Goal: Check status: Check status

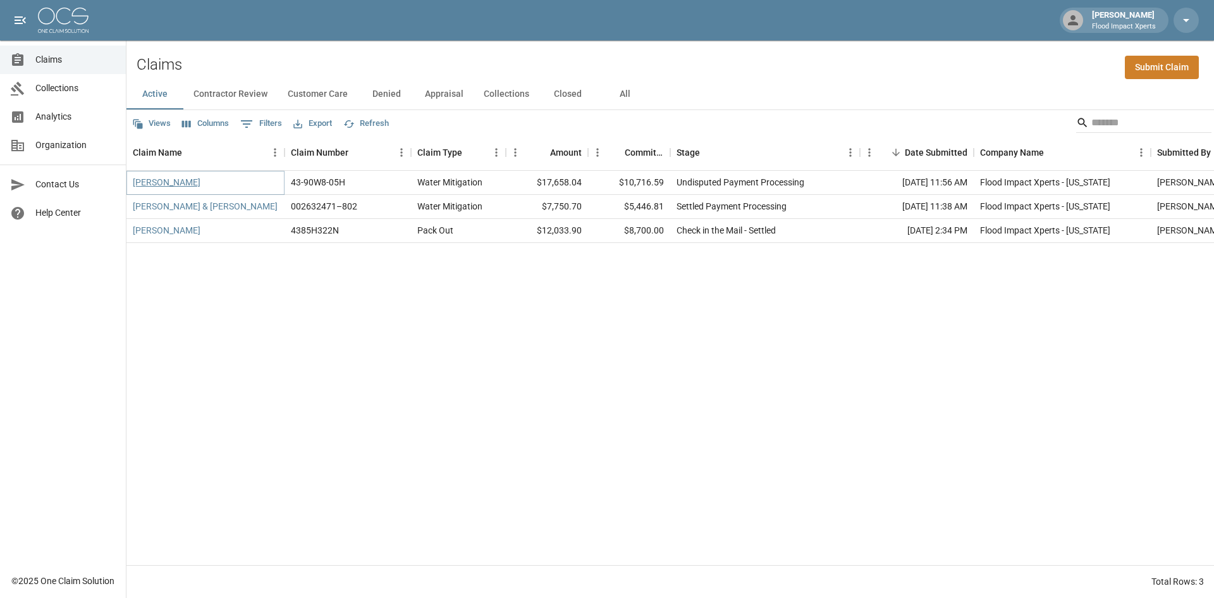
click at [178, 176] on link "[PERSON_NAME]" at bounding box center [167, 182] width 68 height 13
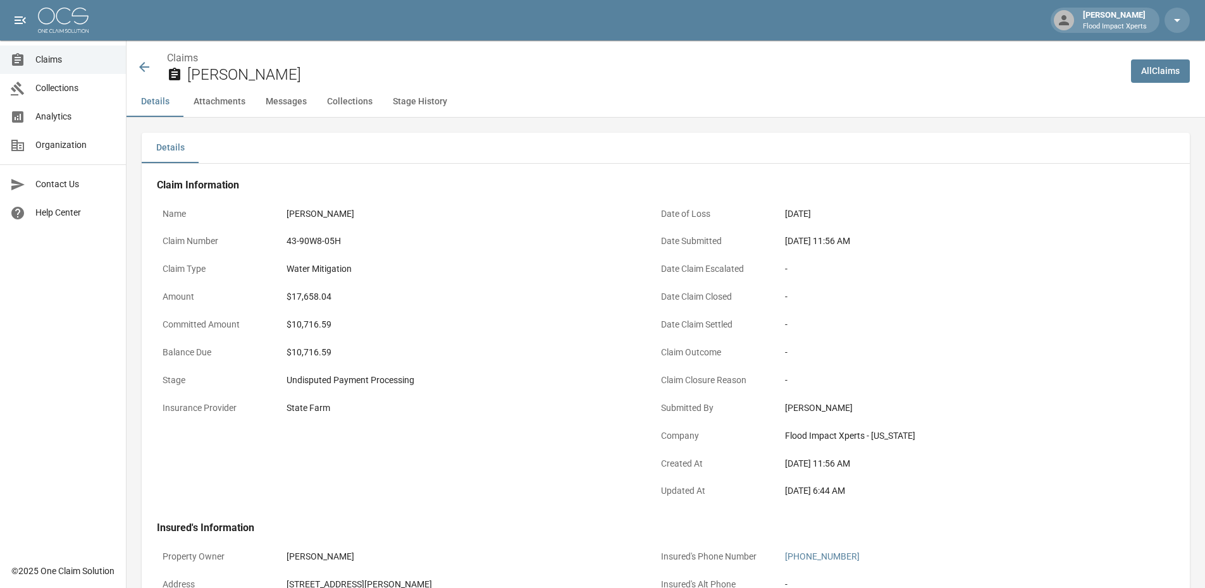
click at [430, 102] on button "Stage History" at bounding box center [420, 102] width 75 height 30
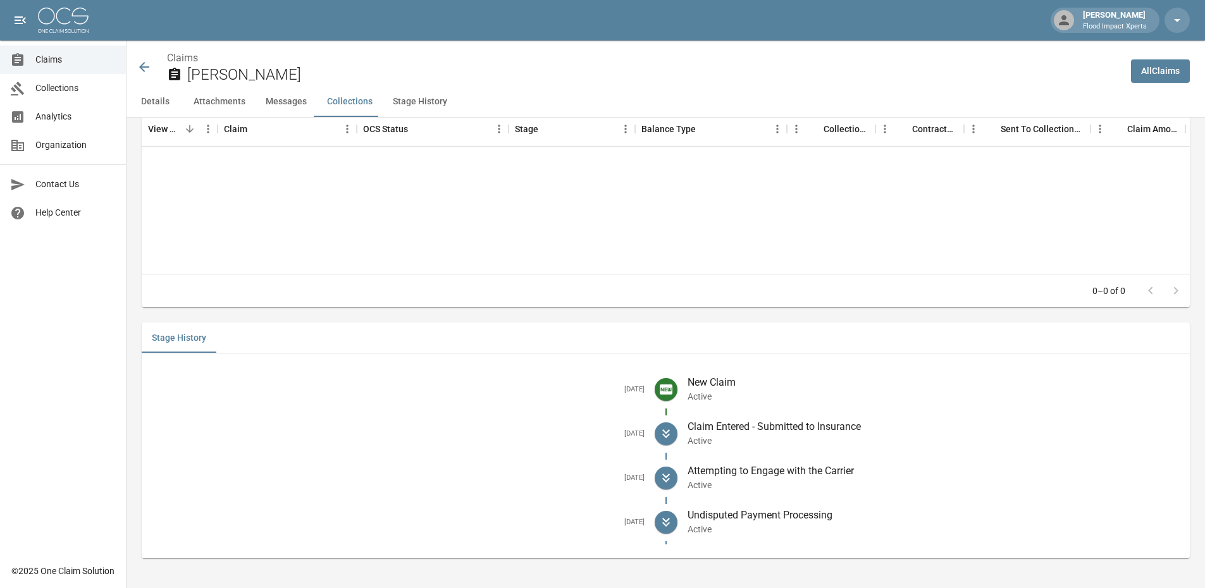
scroll to position [1504, 0]
click at [291, 101] on button "Messages" at bounding box center [285, 102] width 61 height 30
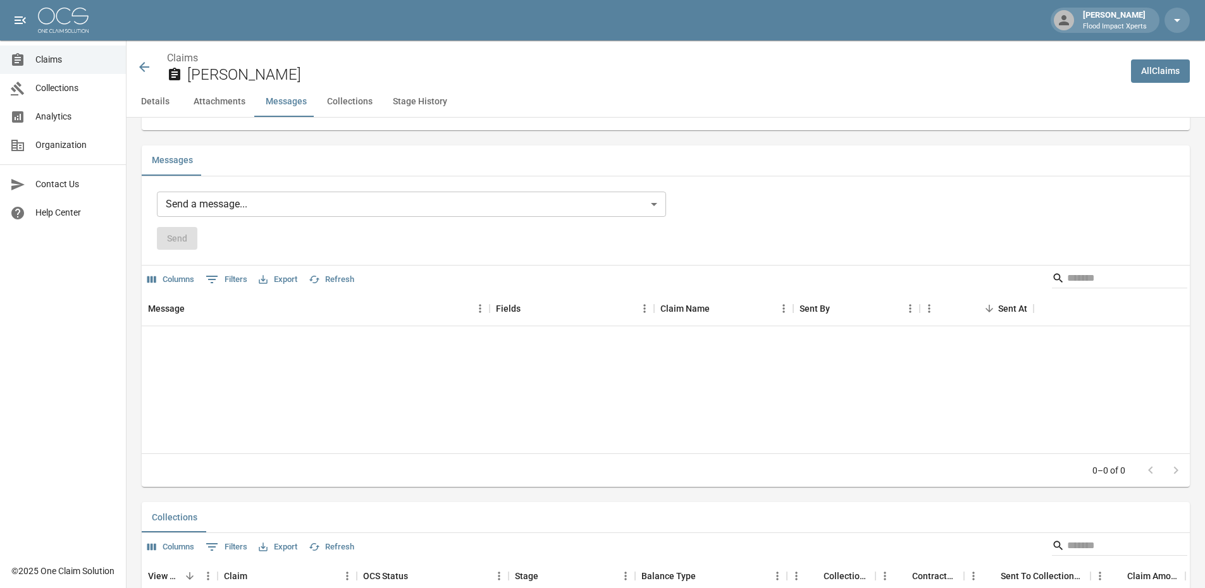
scroll to position [1044, 0]
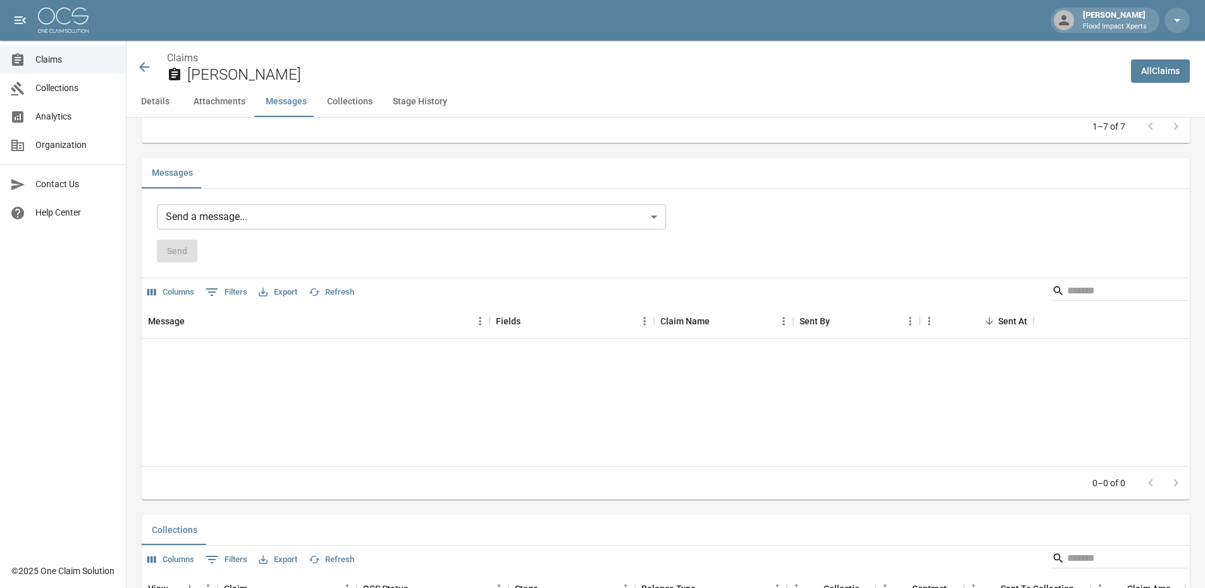
click at [341, 101] on button "Collections" at bounding box center [350, 102] width 66 height 30
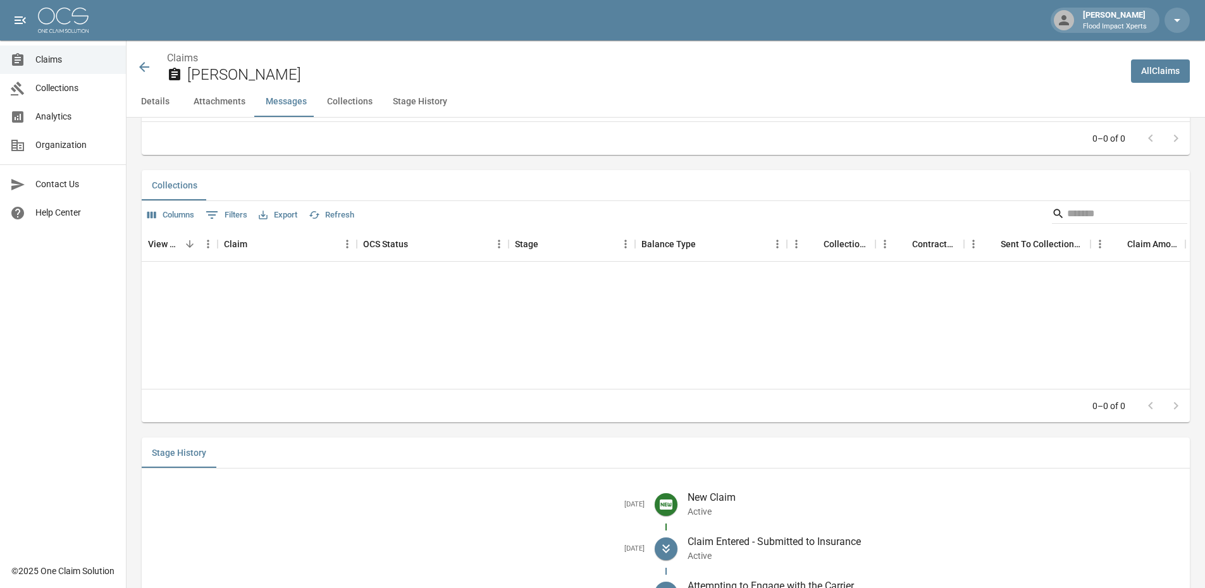
scroll to position [1401, 0]
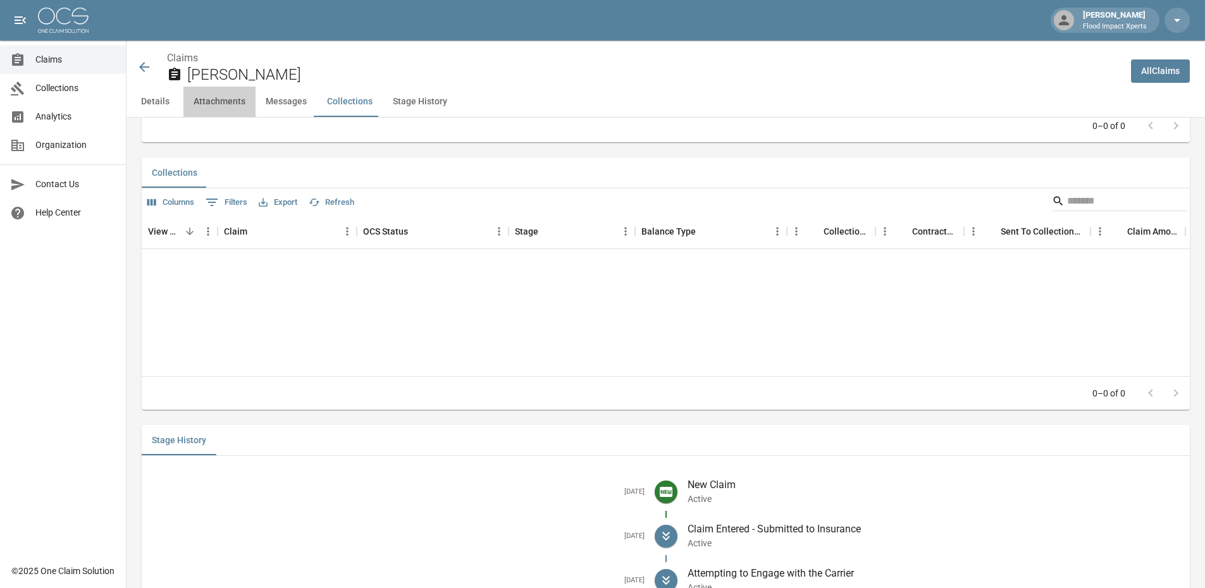
click at [230, 102] on button "Attachments" at bounding box center [219, 102] width 72 height 30
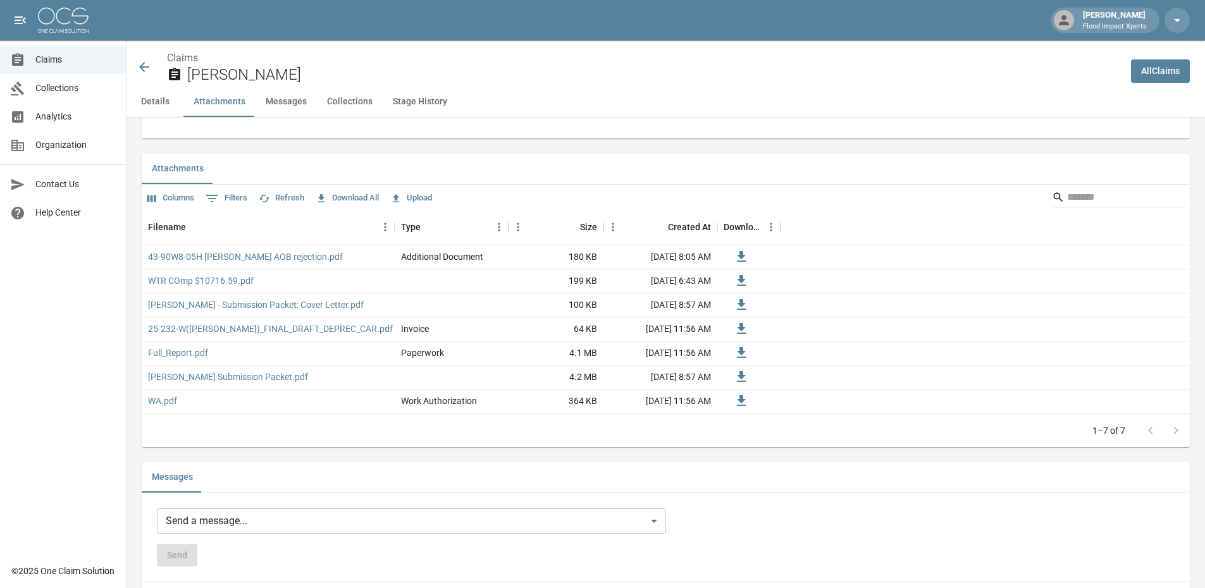
scroll to position [735, 0]
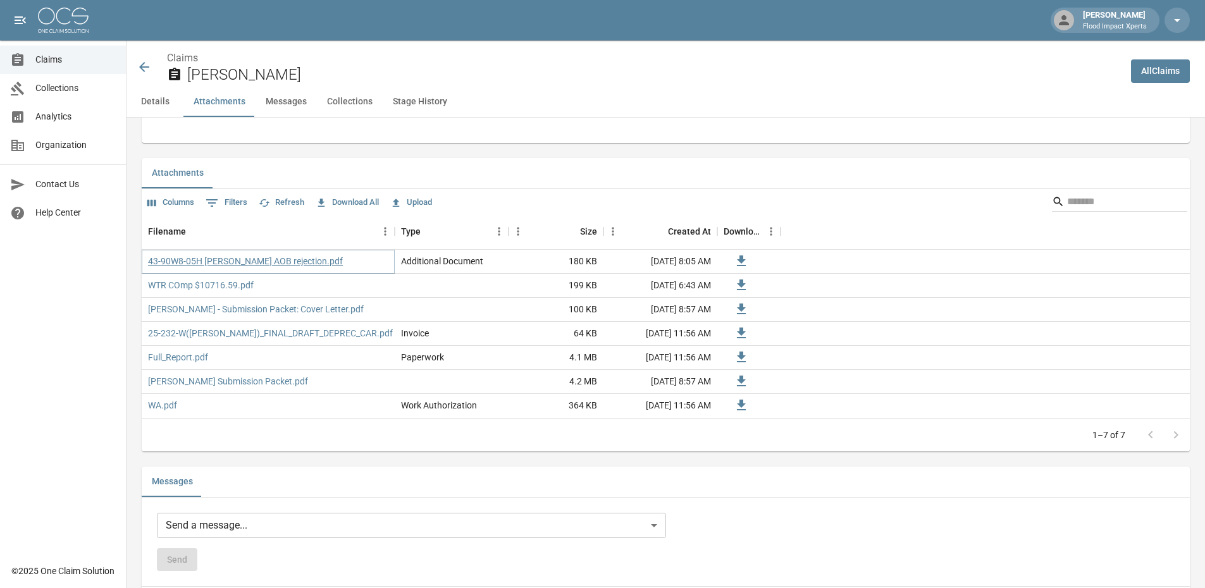
click at [245, 263] on link "43-90W8-05H [PERSON_NAME] AOB rejection.pdf" at bounding box center [245, 261] width 195 height 13
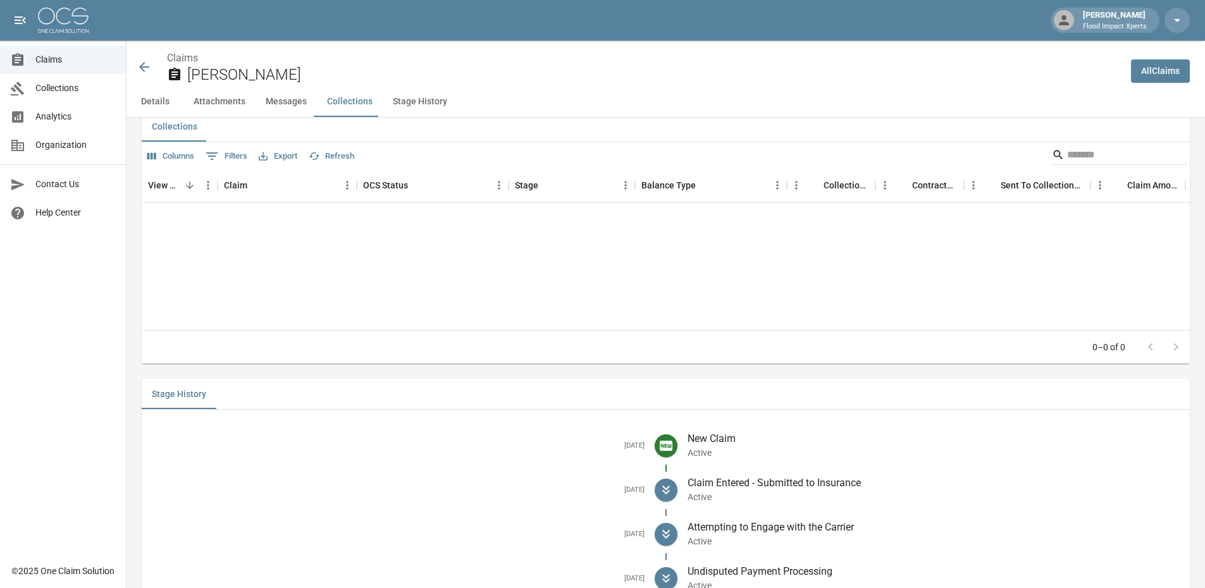
scroll to position [1343, 0]
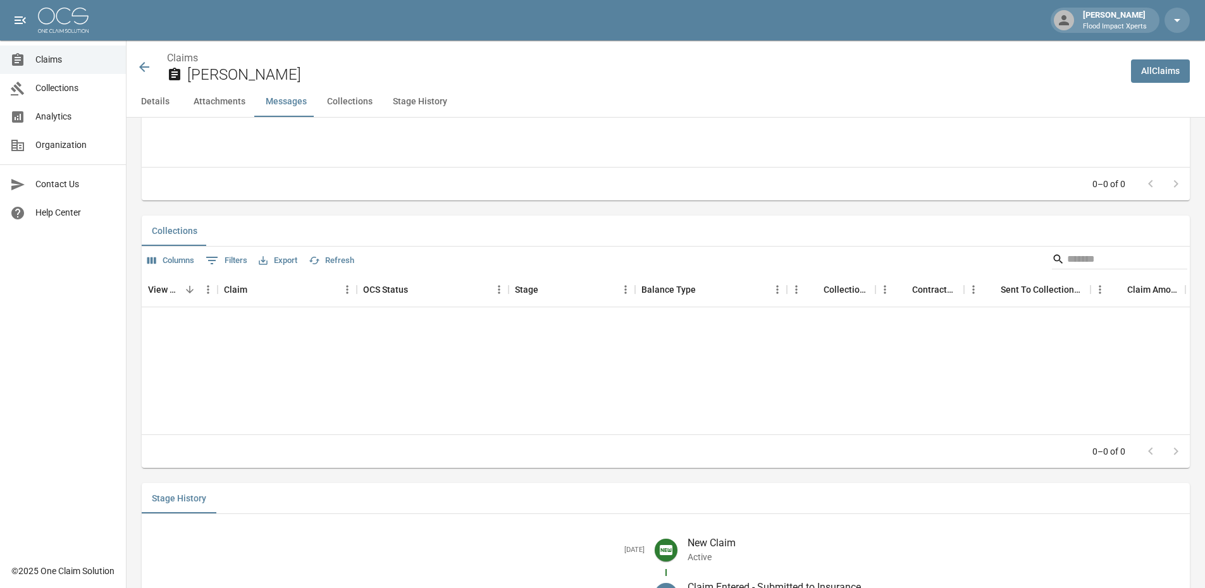
click at [145, 64] on icon at bounding box center [144, 66] width 15 height 15
